Goal: Navigation & Orientation: Find specific page/section

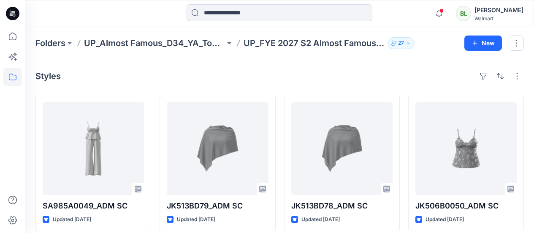
scroll to position [169, 0]
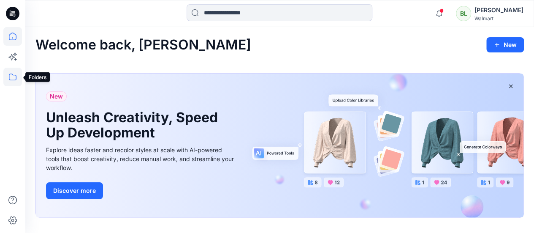
click at [11, 74] on icon at bounding box center [12, 77] width 19 height 19
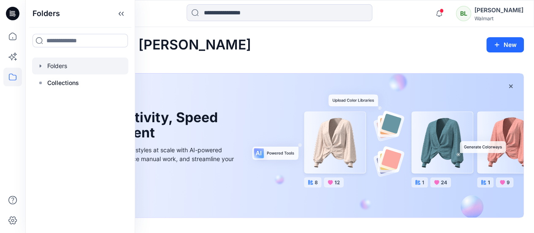
click at [73, 72] on div at bounding box center [80, 65] width 96 height 17
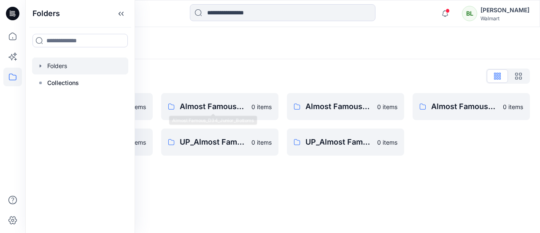
click at [263, 55] on div "Folders" at bounding box center [282, 43] width 515 height 32
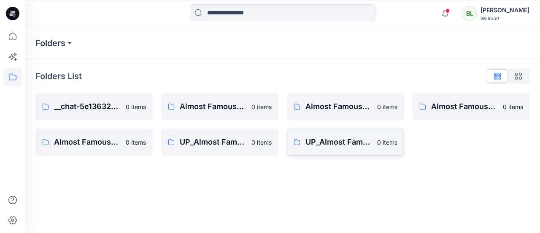
click at [392, 144] on p "0 items" at bounding box center [387, 142] width 20 height 9
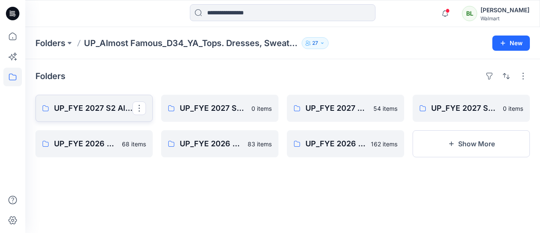
click at [45, 110] on icon at bounding box center [45, 108] width 7 height 7
